Goal: Navigation & Orientation: Find specific page/section

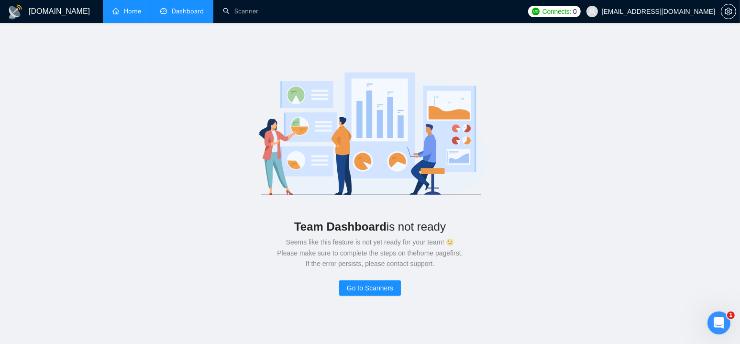
click at [129, 8] on link "Home" at bounding box center [126, 11] width 29 height 8
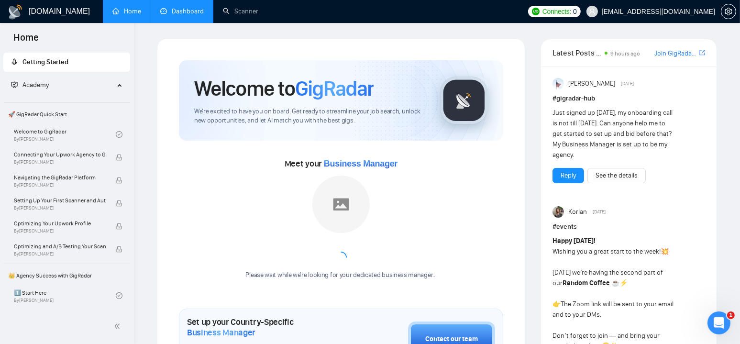
click at [179, 11] on link "Dashboard" at bounding box center [182, 11] width 44 height 8
